Goal: Task Accomplishment & Management: Use online tool/utility

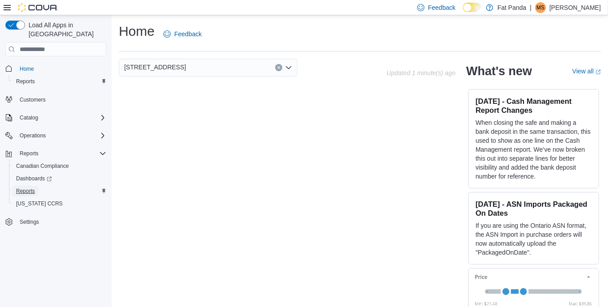
click at [28, 187] on span "Reports" at bounding box center [25, 190] width 19 height 7
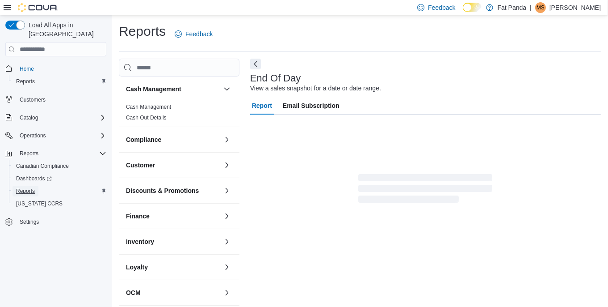
scroll to position [7, 0]
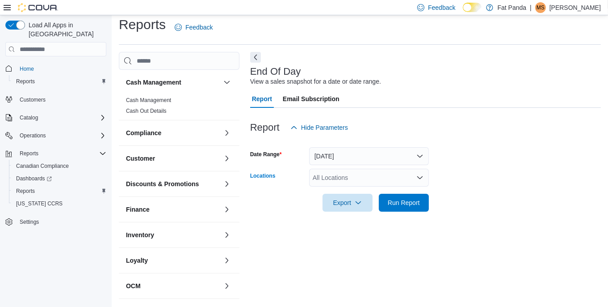
click at [351, 183] on div "All Locations" at bounding box center [369, 177] width 120 height 18
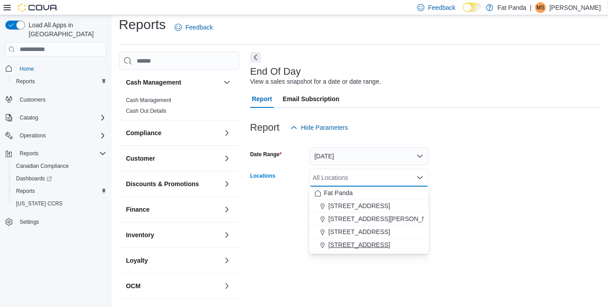
drag, startPoint x: 367, startPoint y: 245, endPoint x: 488, endPoint y: 182, distance: 136.7
click at [367, 245] on span "[STREET_ADDRESS]" at bounding box center [359, 244] width 62 height 9
click at [524, 164] on form "Date Range [DATE] Locations [STREET_ADDRESS] - [GEOGRAPHIC_DATA] Combo box. Sel…" at bounding box center [425, 173] width 351 height 75
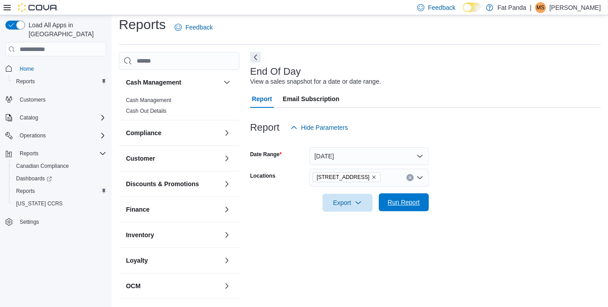
click at [388, 204] on span "Run Report" at bounding box center [404, 202] width 32 height 9
click at [361, 204] on span "Export" at bounding box center [343, 202] width 39 height 18
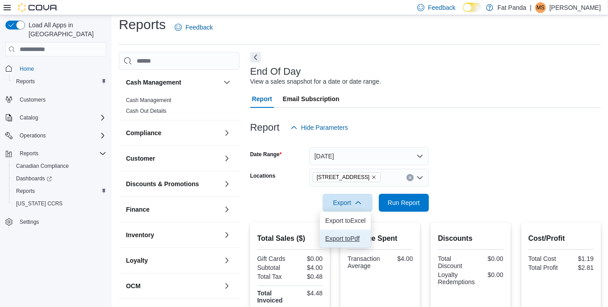
click at [343, 241] on span "Export to Pdf" at bounding box center [345, 238] width 40 height 7
click at [582, 11] on p "[PERSON_NAME]" at bounding box center [575, 7] width 51 height 11
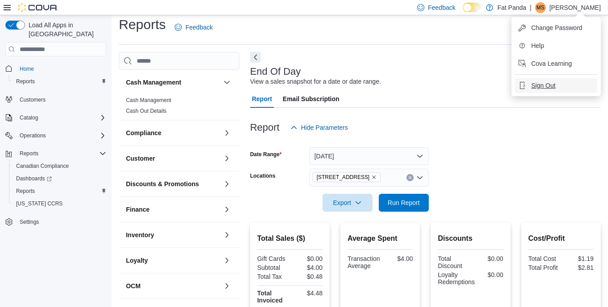
click at [545, 90] on button "Sign Out" at bounding box center [556, 85] width 82 height 14
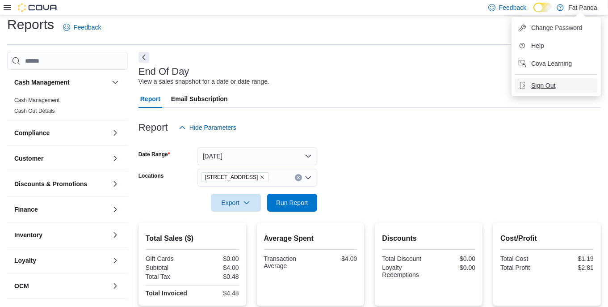
click at [546, 79] on button "Sign Out" at bounding box center [556, 85] width 82 height 14
